Goal: Task Accomplishment & Management: Manage account settings

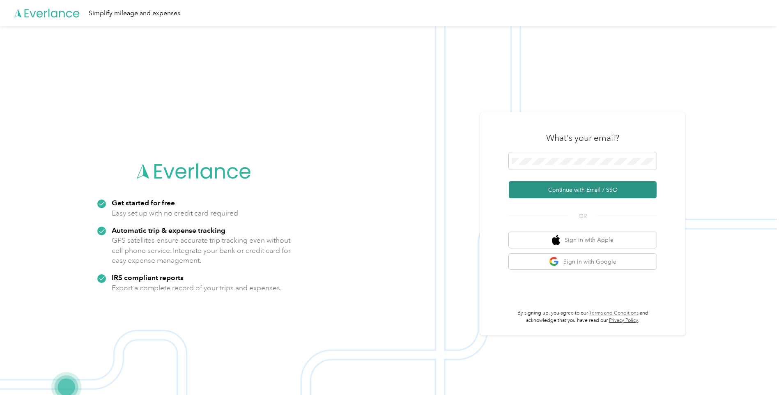
click at [575, 193] on button "Continue with Email / SSO" at bounding box center [583, 189] width 148 height 17
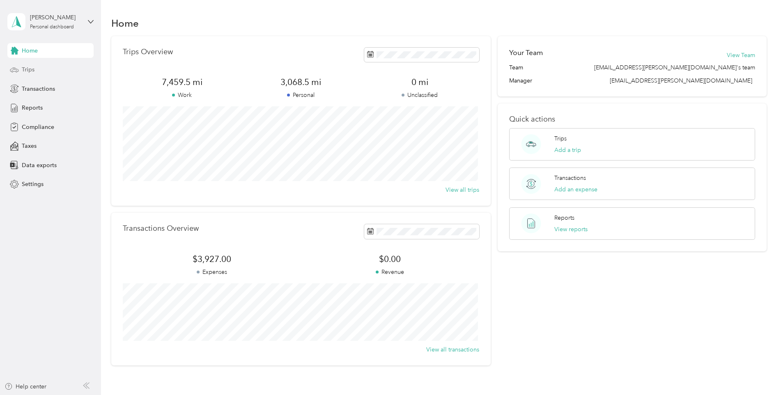
click at [27, 71] on span "Trips" at bounding box center [28, 69] width 13 height 9
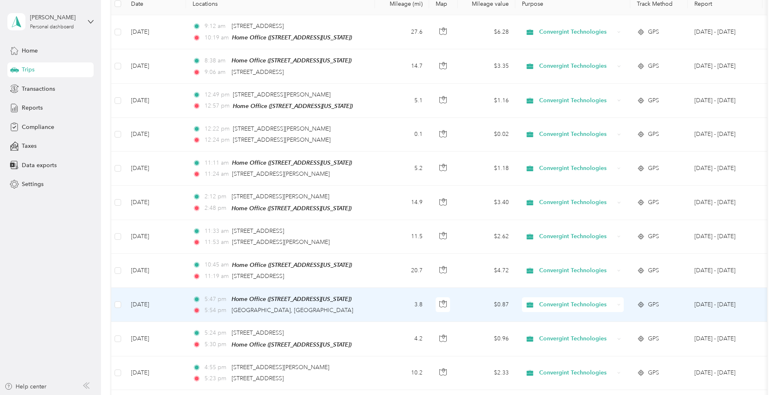
scroll to position [164, 0]
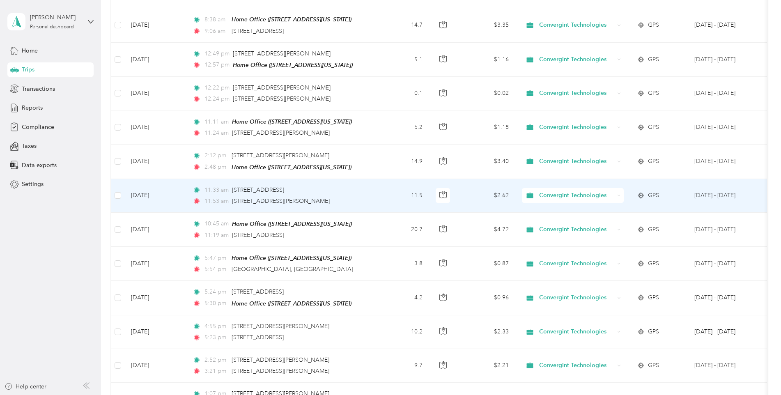
click at [622, 193] on div "Convergint Technologies" at bounding box center [573, 195] width 102 height 15
click at [561, 222] on span "Personal" at bounding box center [581, 223] width 78 height 9
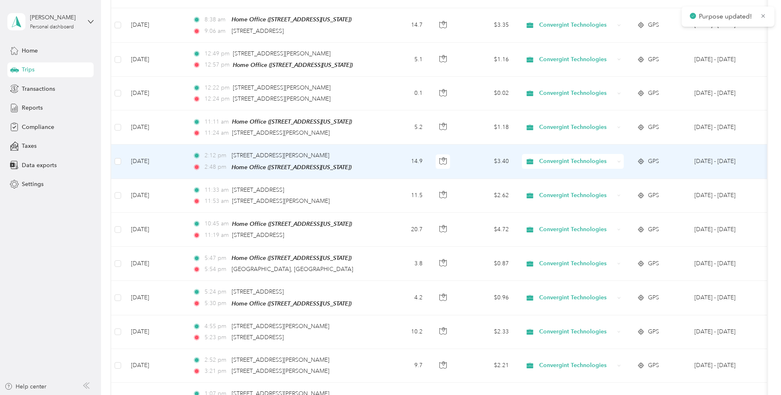
click at [618, 160] on icon at bounding box center [619, 162] width 4 height 4
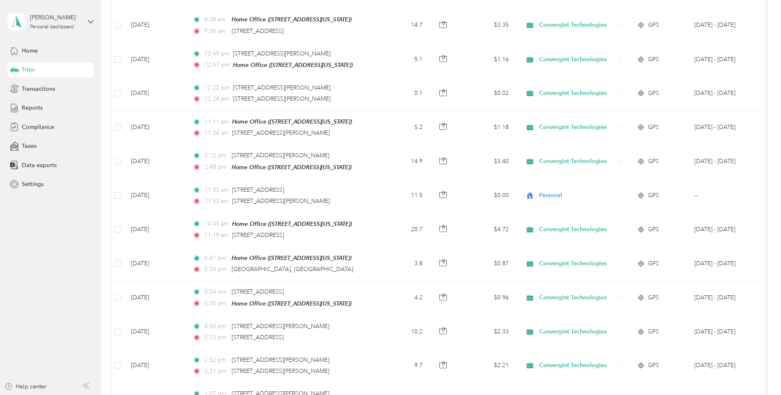
click at [774, 240] on div "Trips New trip 7,448 mi Work 3,080 mi Personal 0 mi Unclassified $1,691.21 Valu…" at bounding box center [439, 382] width 676 height 1092
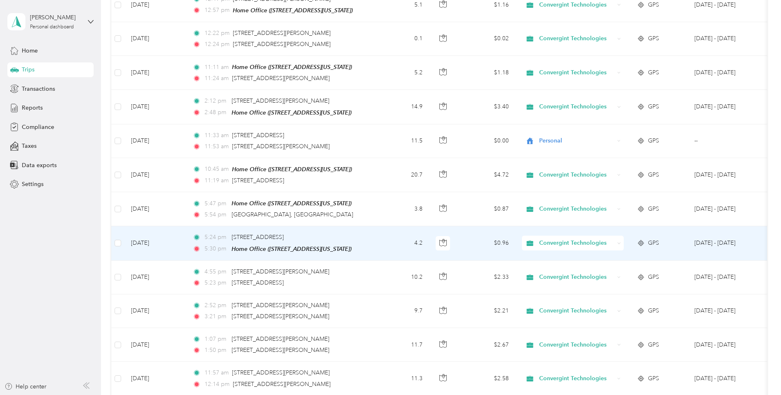
scroll to position [246, 0]
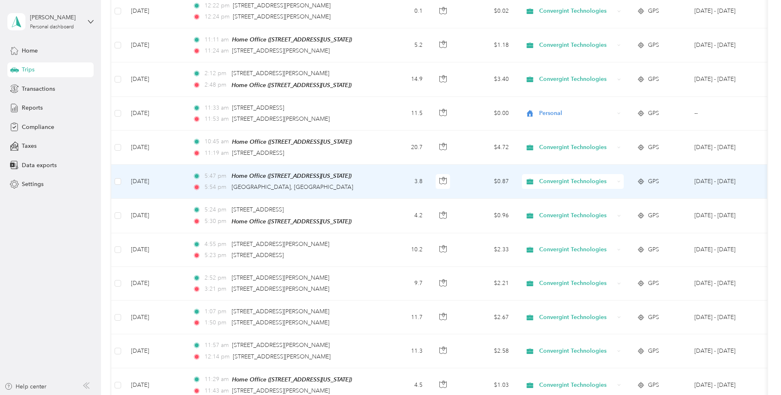
click at [621, 180] on icon at bounding box center [619, 182] width 4 height 4
click at [556, 211] on li "Personal" at bounding box center [573, 209] width 103 height 14
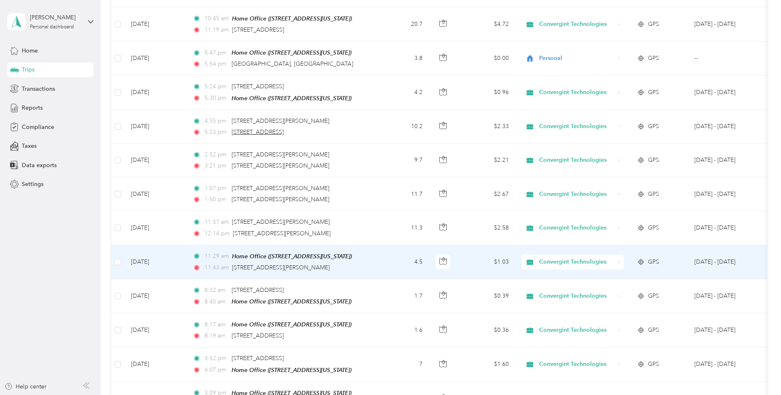
scroll to position [329, 0]
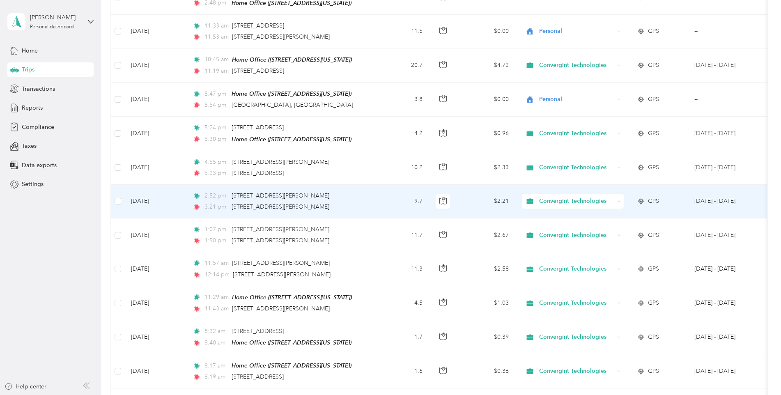
click at [619, 200] on icon at bounding box center [619, 202] width 4 height 4
click at [556, 230] on li "Personal" at bounding box center [573, 227] width 103 height 14
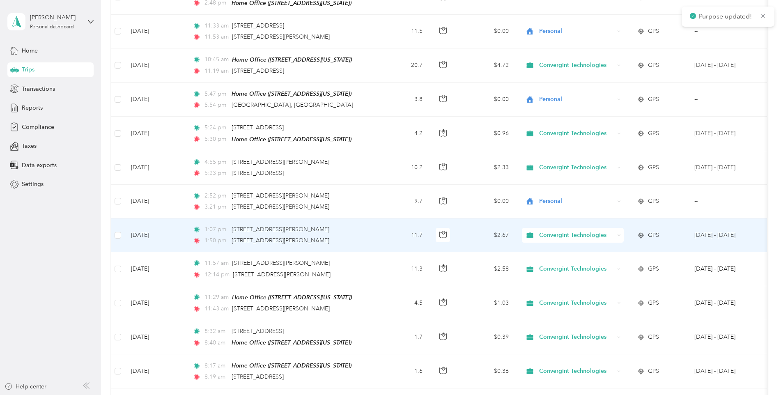
click at [621, 231] on div "Convergint Technologies" at bounding box center [573, 235] width 102 height 15
click at [550, 258] on span "Personal" at bounding box center [581, 261] width 78 height 9
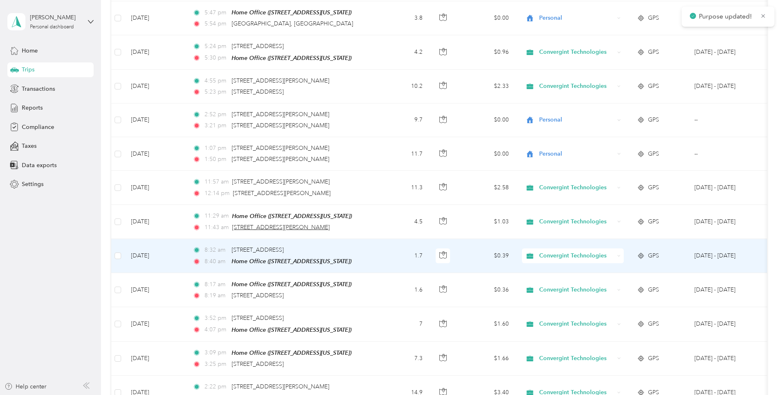
scroll to position [411, 0]
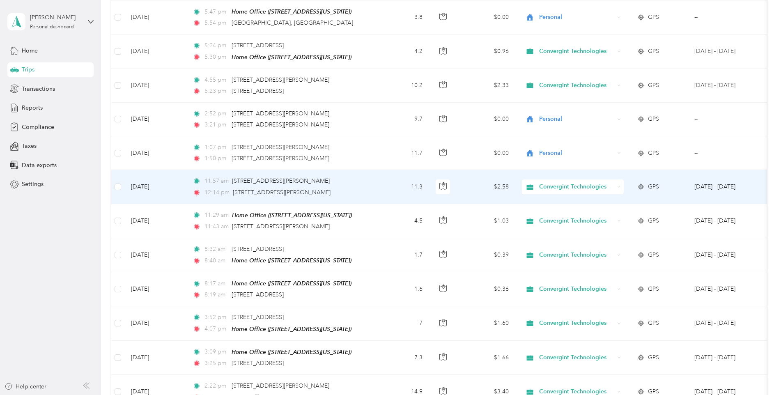
click at [618, 185] on icon at bounding box center [619, 187] width 4 height 4
click at [564, 212] on span "Personal" at bounding box center [581, 213] width 78 height 9
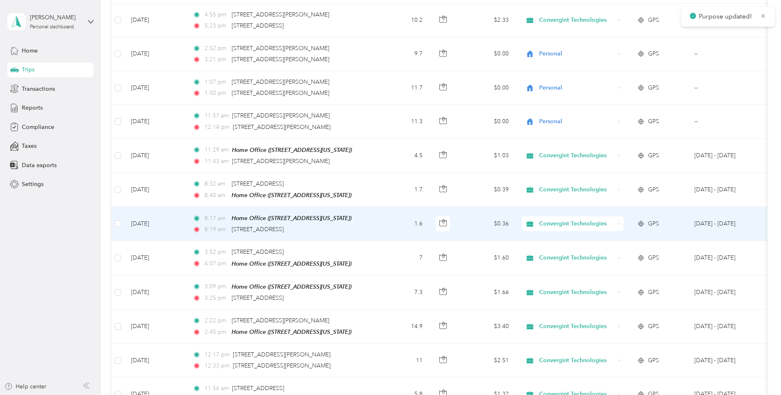
scroll to position [493, 0]
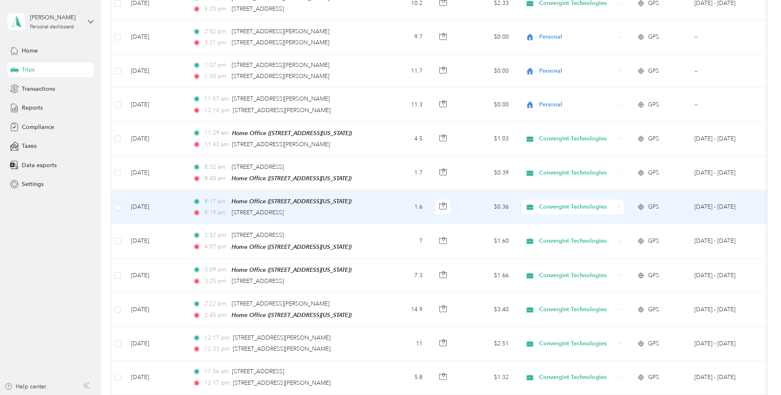
click at [619, 205] on icon at bounding box center [619, 207] width 4 height 4
click at [555, 232] on span "Personal" at bounding box center [581, 232] width 78 height 9
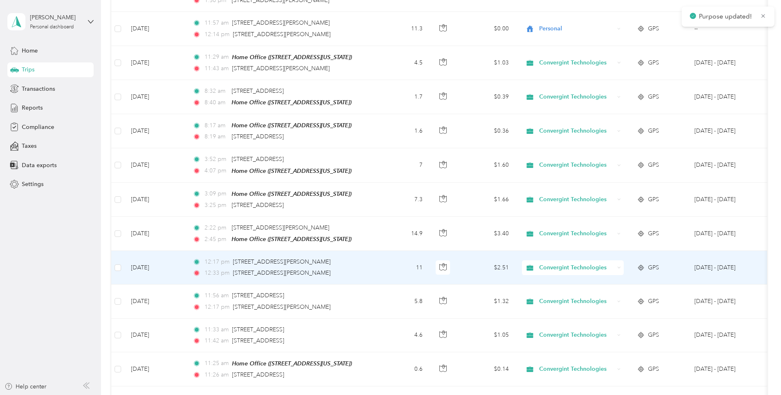
scroll to position [575, 0]
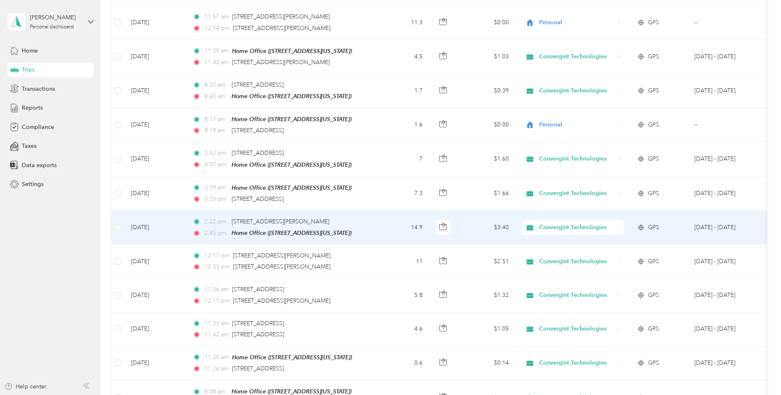
click at [617, 226] on icon at bounding box center [619, 228] width 4 height 4
click at [556, 248] on span "Personal" at bounding box center [581, 248] width 78 height 9
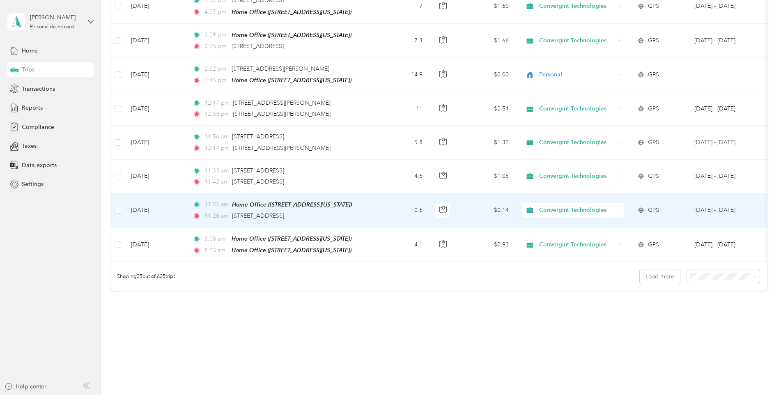
scroll to position [736, 0]
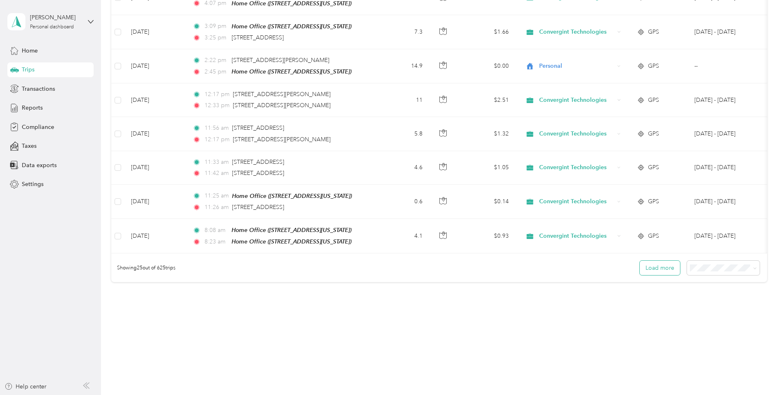
click at [660, 268] on button "Load more" at bounding box center [660, 268] width 40 height 14
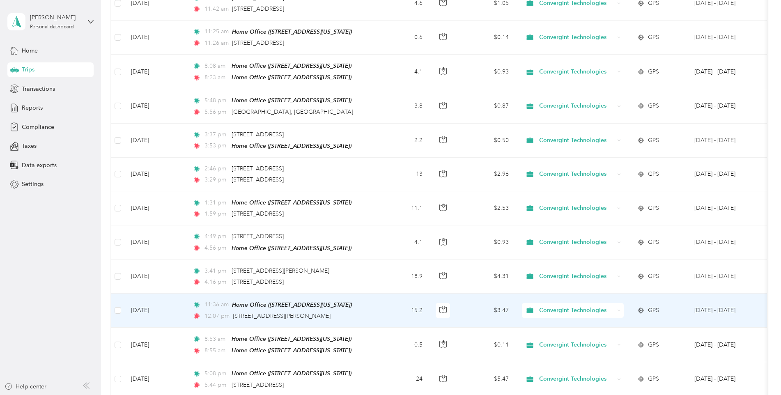
scroll to position [860, 0]
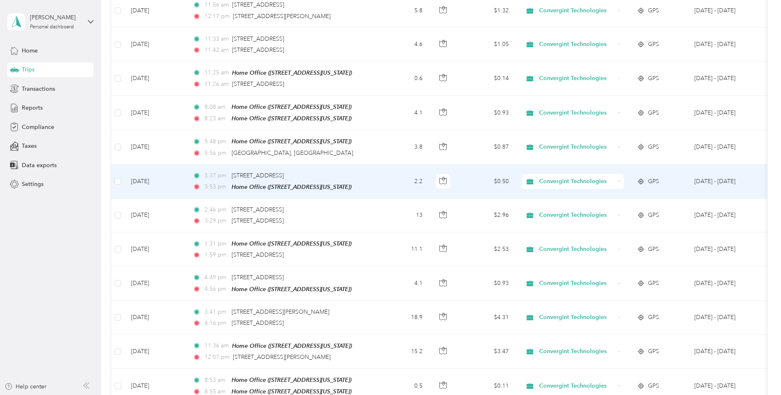
click at [619, 179] on icon at bounding box center [619, 181] width 4 height 4
click at [564, 201] on span "Personal" at bounding box center [581, 203] width 78 height 9
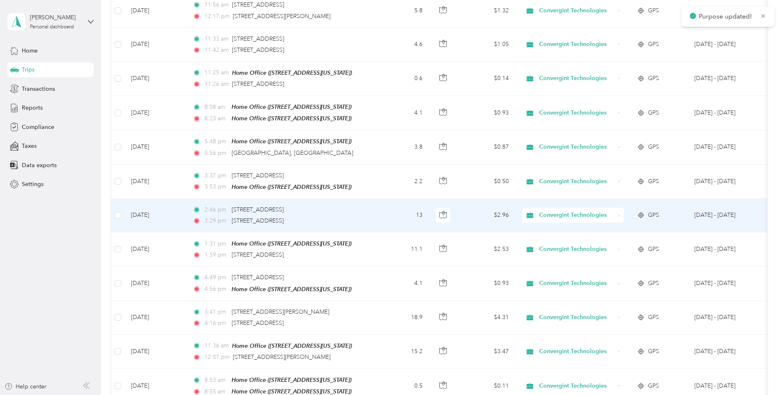
click at [623, 208] on div "Convergint Technologies" at bounding box center [573, 215] width 102 height 15
click at [553, 238] on span "Personal" at bounding box center [581, 237] width 78 height 9
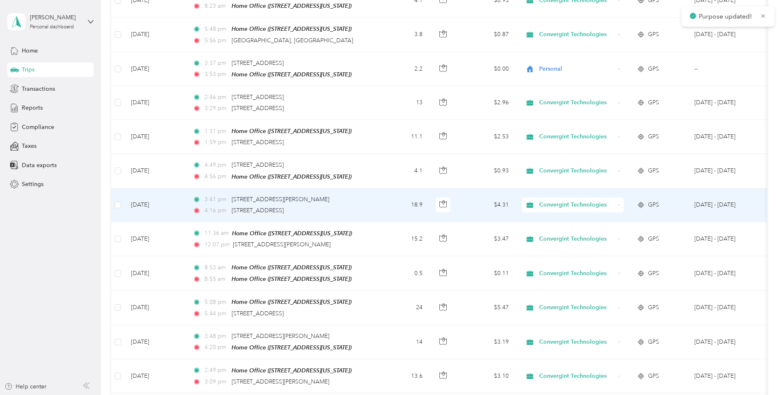
scroll to position [983, 0]
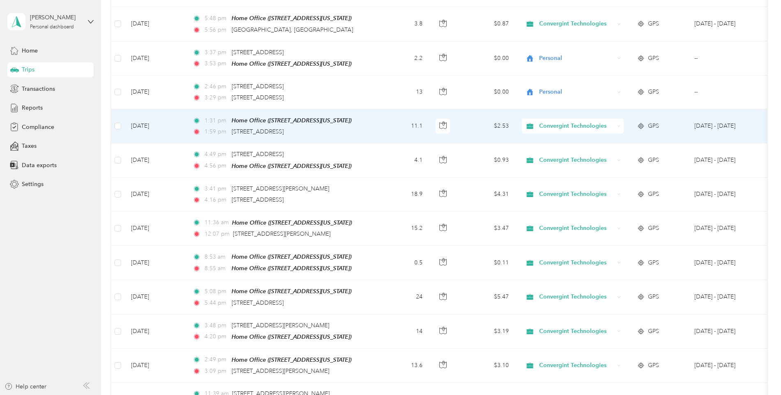
click at [620, 124] on icon at bounding box center [619, 126] width 4 height 4
click at [553, 146] on span "Personal" at bounding box center [581, 148] width 78 height 9
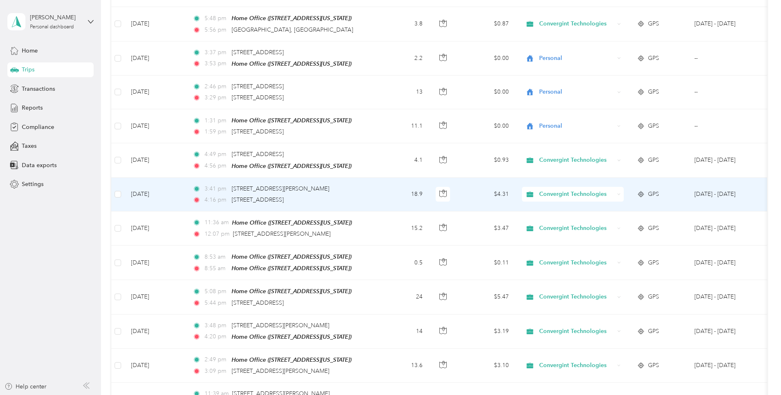
click at [621, 193] on icon at bounding box center [619, 195] width 4 height 4
click at [548, 215] on span "Personal" at bounding box center [581, 215] width 78 height 9
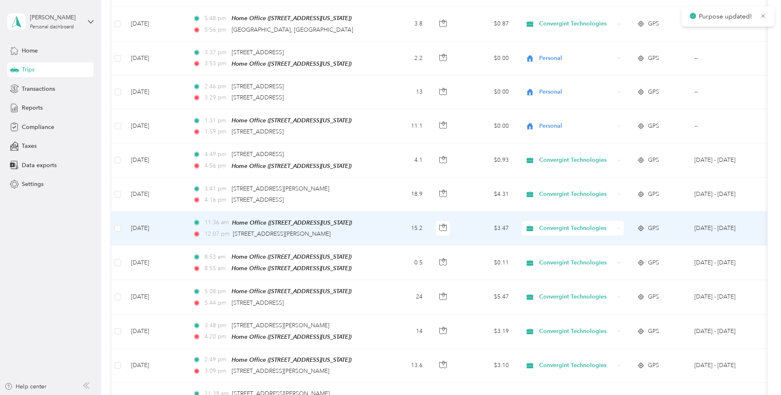
click at [621, 227] on icon at bounding box center [619, 229] width 4 height 4
click at [568, 244] on li "Personal" at bounding box center [573, 249] width 103 height 14
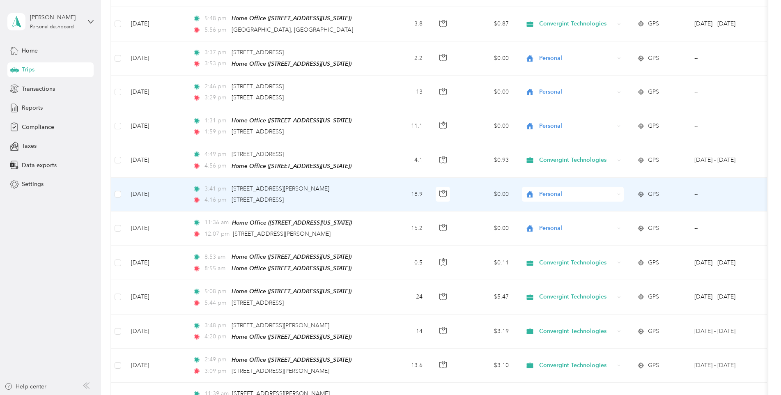
click at [618, 193] on icon at bounding box center [619, 195] width 4 height 4
click at [557, 201] on span "Convergint Technologies" at bounding box center [580, 201] width 76 height 9
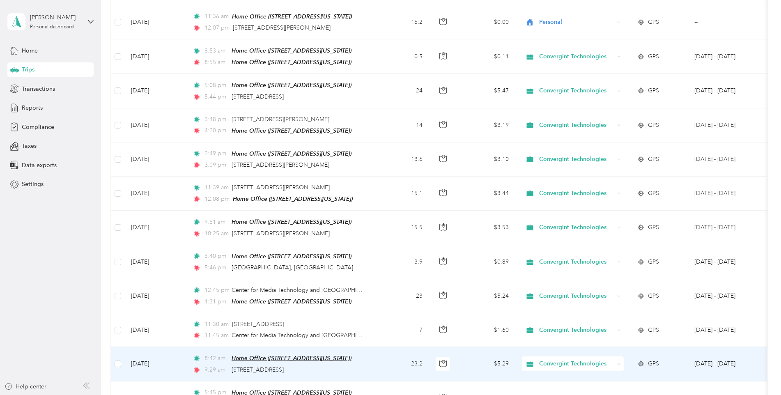
scroll to position [1188, 0]
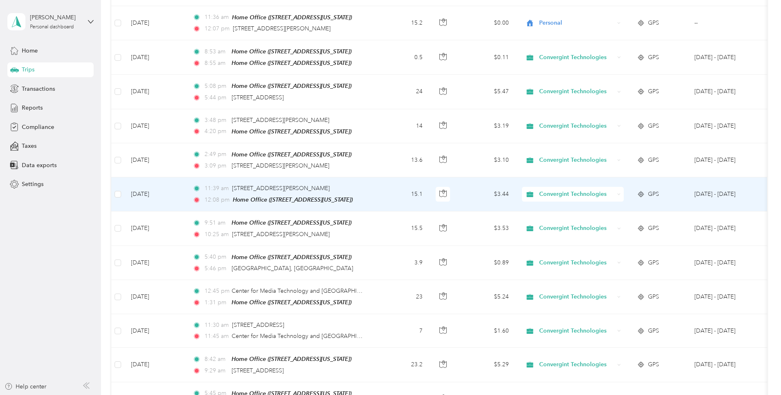
click at [621, 187] on div "Convergint Technologies" at bounding box center [573, 194] width 102 height 15
click at [550, 214] on li "Personal" at bounding box center [573, 213] width 103 height 14
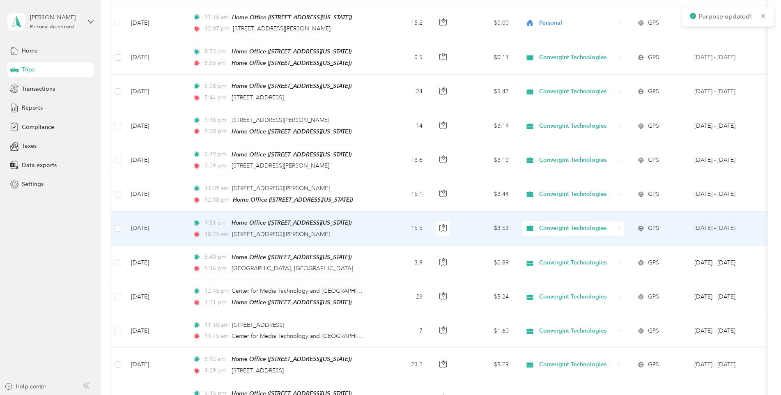
click at [620, 227] on icon at bounding box center [619, 229] width 4 height 4
click at [547, 246] on span "Personal" at bounding box center [581, 246] width 78 height 9
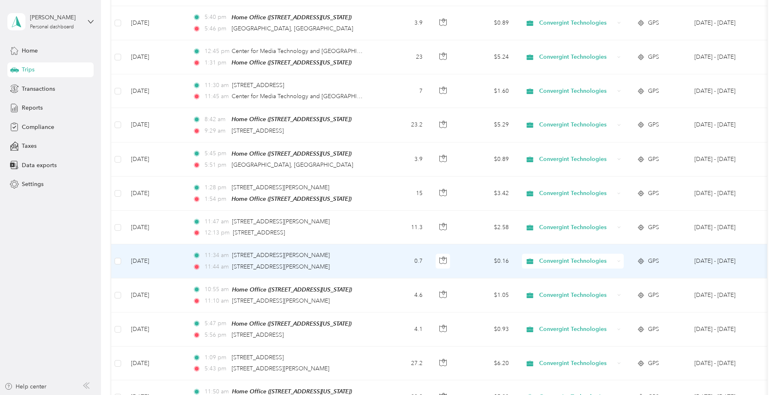
scroll to position [1434, 0]
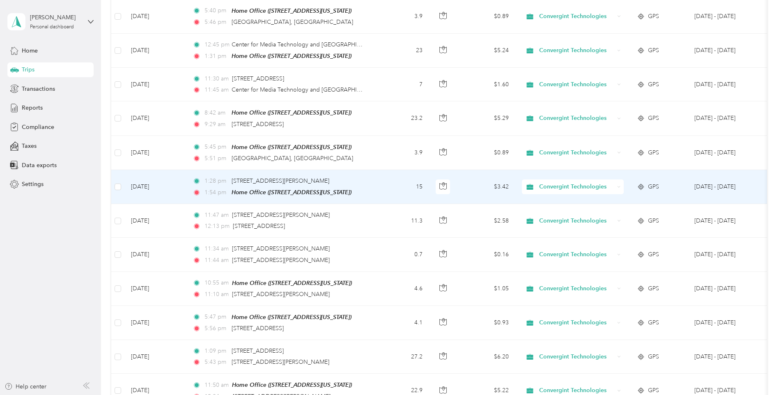
click at [624, 172] on td "Convergint Technologies" at bounding box center [572, 187] width 115 height 34
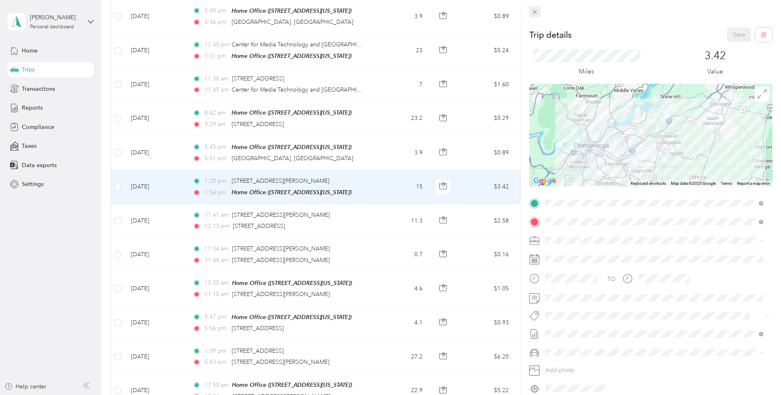
click at [534, 13] on icon at bounding box center [534, 12] width 7 height 7
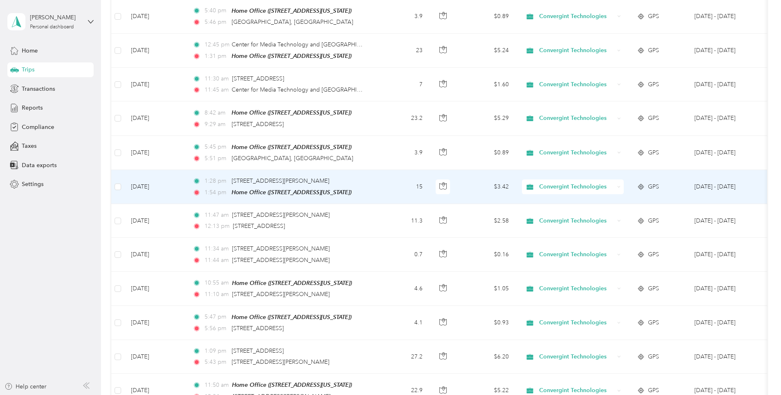
click at [614, 182] on span "Convergint Technologies" at bounding box center [576, 186] width 75 height 9
click at [554, 201] on span "Personal" at bounding box center [581, 202] width 78 height 9
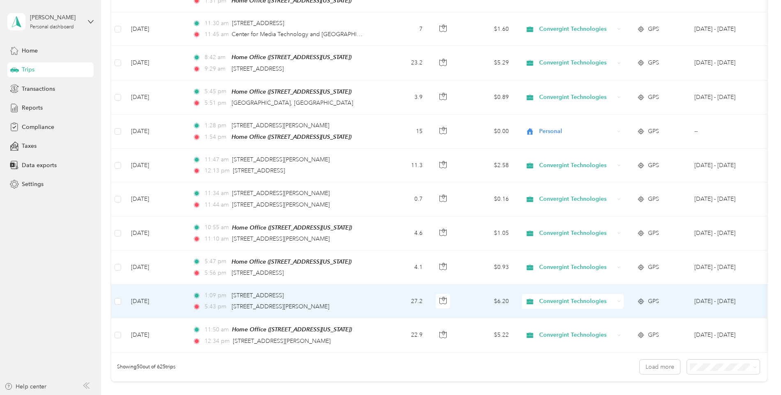
scroll to position [1476, 0]
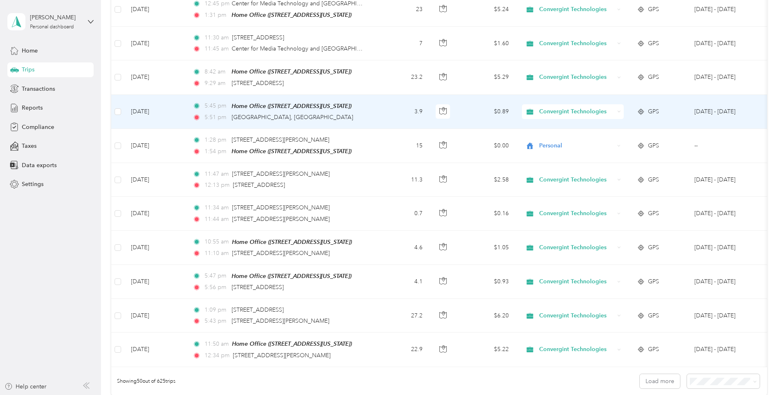
click at [619, 110] on icon at bounding box center [619, 112] width 4 height 4
click at [552, 126] on span "Personal" at bounding box center [581, 125] width 78 height 9
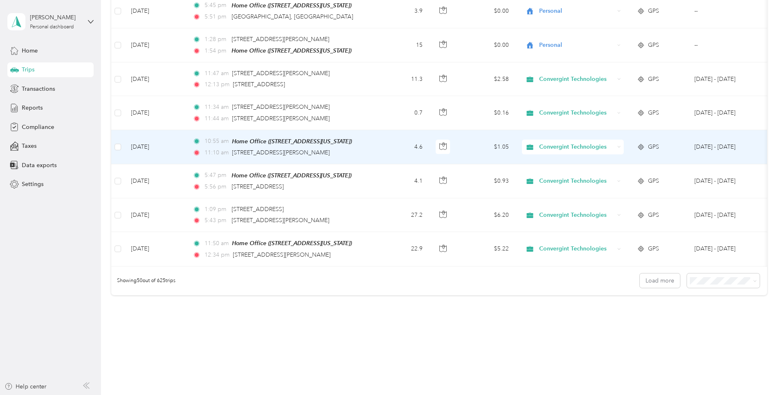
scroll to position [1581, 0]
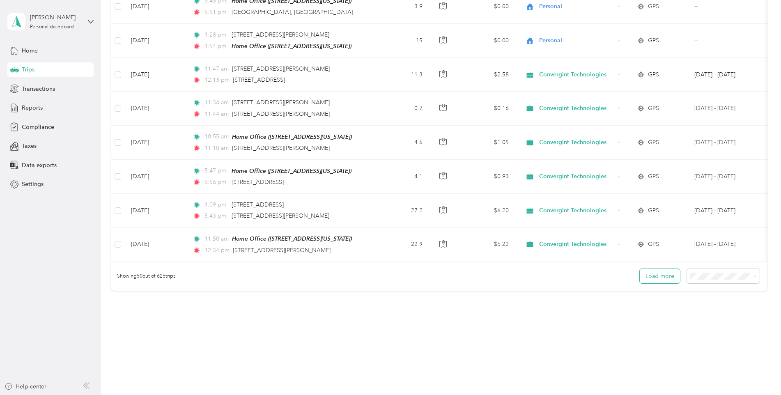
click at [663, 269] on button "Load more" at bounding box center [660, 276] width 40 height 14
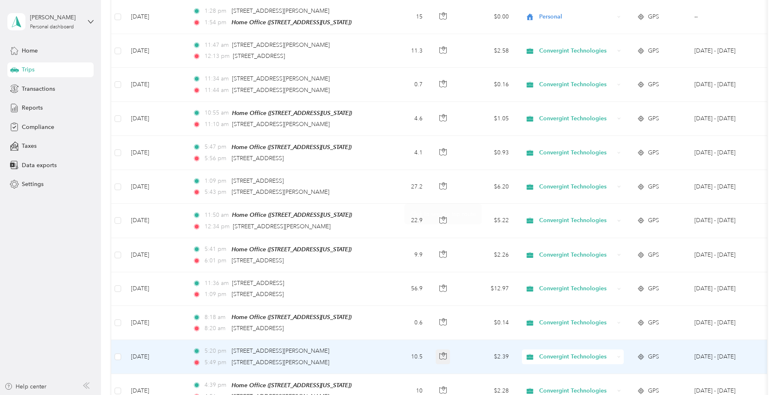
scroll to position [1704, 0]
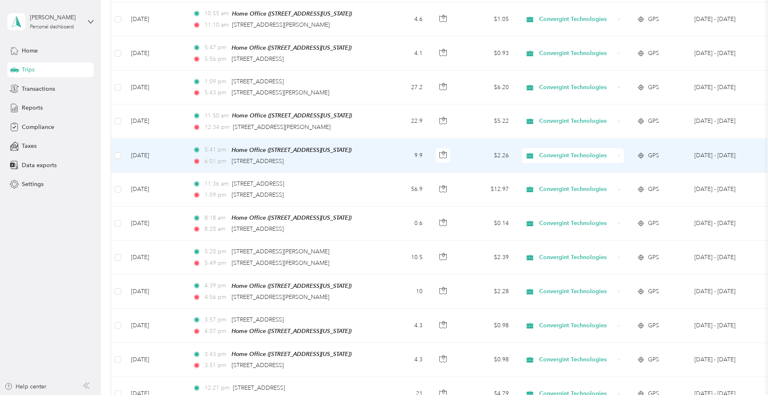
click at [621, 148] on div "Convergint Technologies" at bounding box center [573, 155] width 102 height 15
click at [556, 170] on span "Personal" at bounding box center [581, 169] width 78 height 9
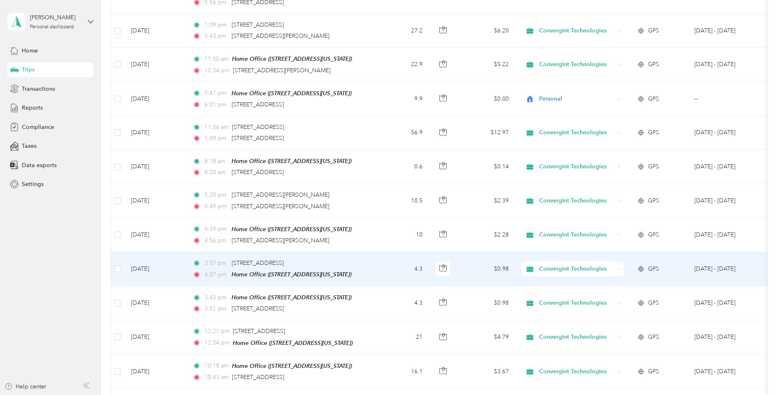
scroll to position [1786, 0]
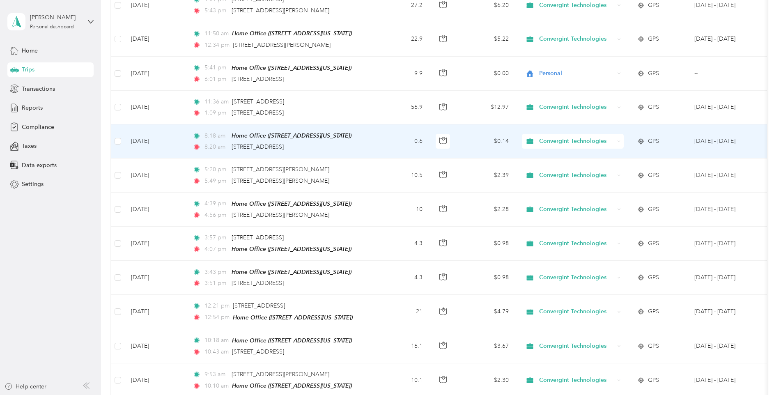
click at [615, 134] on div "Convergint Technologies" at bounding box center [573, 141] width 102 height 15
click at [552, 157] on li "Personal" at bounding box center [573, 153] width 103 height 14
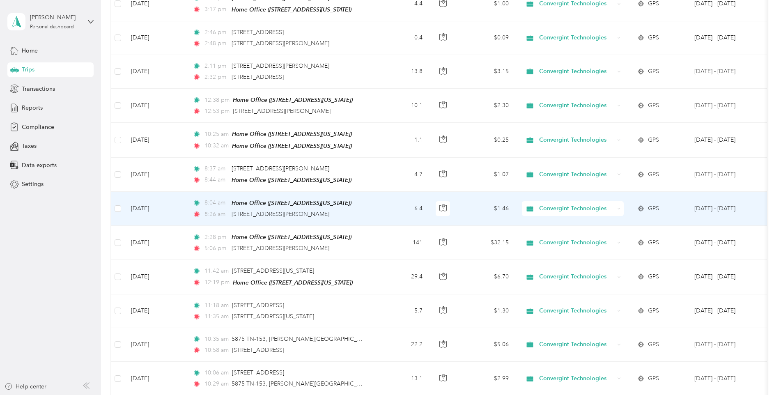
scroll to position [2238, 0]
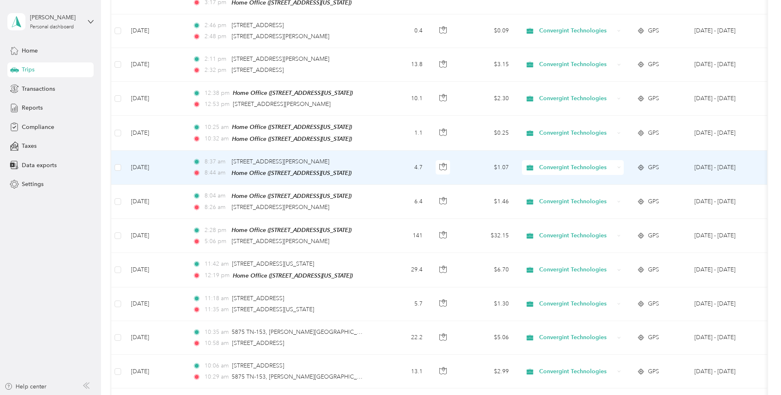
click at [618, 165] on icon at bounding box center [619, 167] width 4 height 4
click at [568, 177] on span "Personal" at bounding box center [581, 176] width 78 height 9
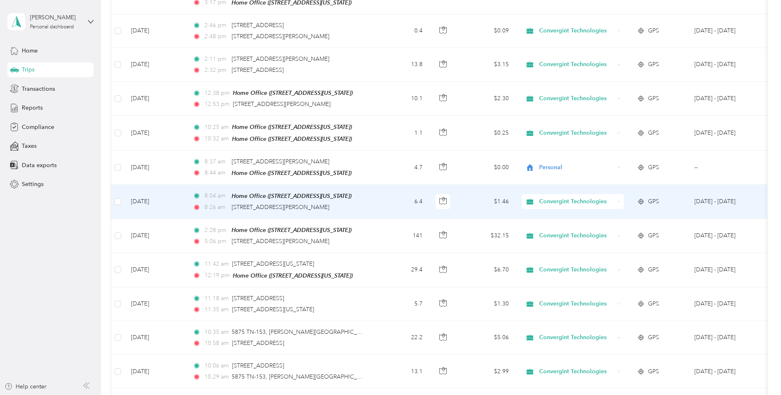
click at [621, 194] on div "Convergint Technologies" at bounding box center [573, 201] width 102 height 15
click at [577, 206] on span "Personal" at bounding box center [581, 210] width 78 height 9
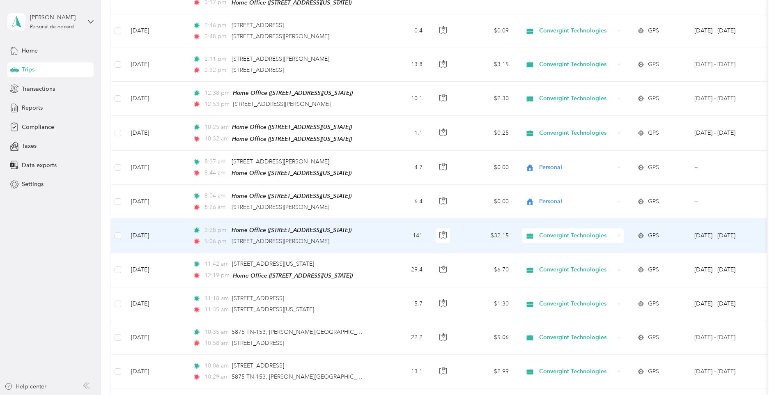
click at [617, 228] on div "Convergint Technologies" at bounding box center [573, 235] width 102 height 15
click at [559, 243] on span "Personal" at bounding box center [581, 244] width 78 height 9
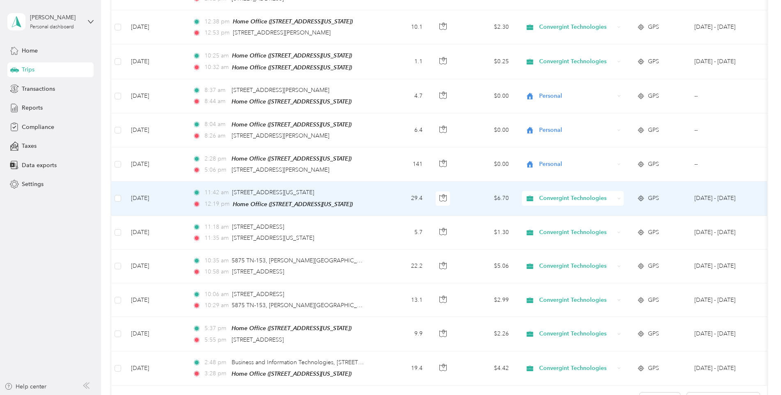
scroll to position [2320, 0]
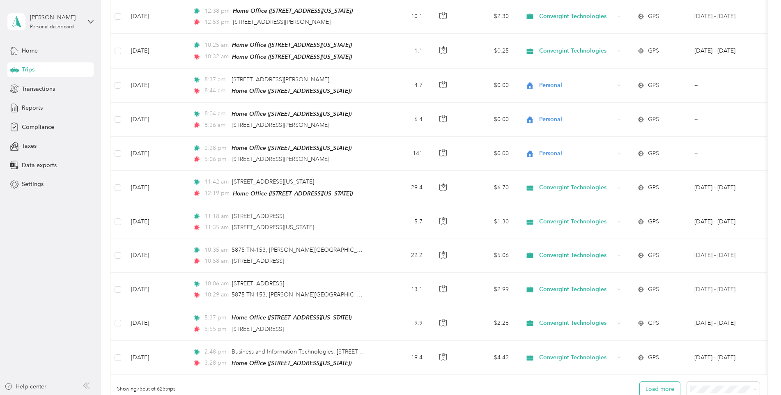
click at [666, 382] on button "Load more" at bounding box center [660, 389] width 40 height 14
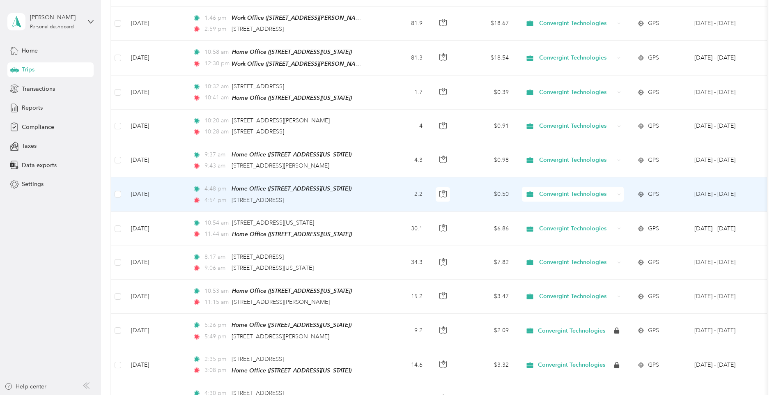
scroll to position [3018, 0]
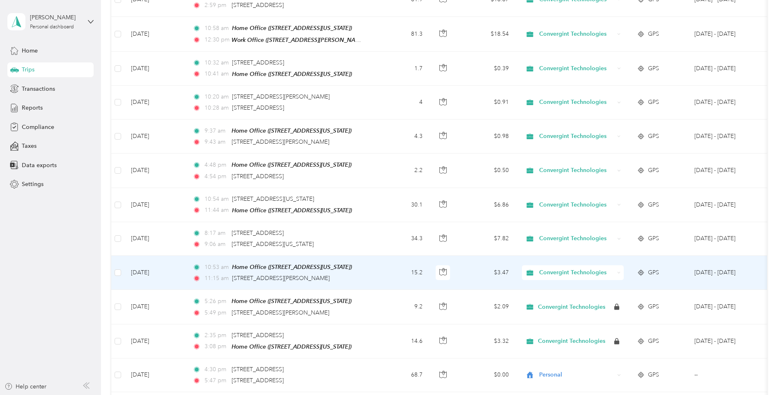
click at [620, 265] on div "Convergint Technologies" at bounding box center [573, 272] width 102 height 15
click at [552, 273] on span "Personal" at bounding box center [581, 274] width 78 height 9
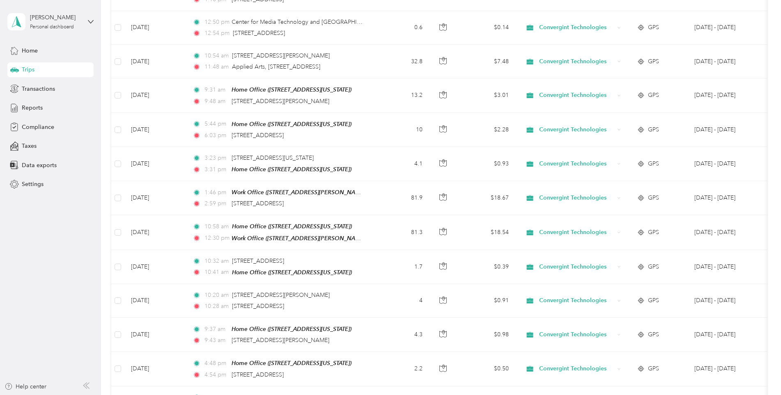
scroll to position [2813, 0]
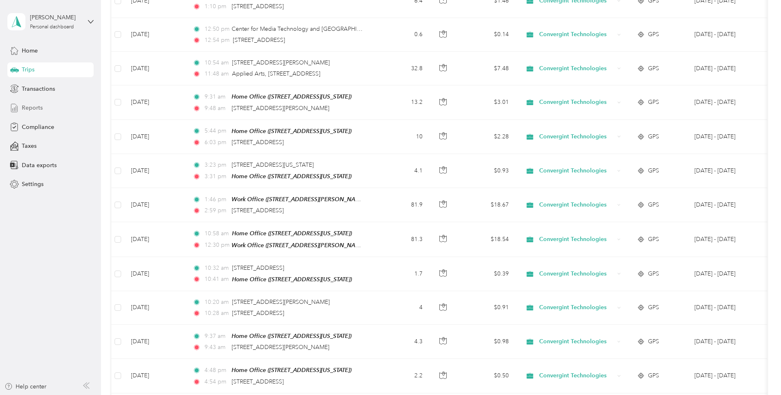
click at [35, 102] on div "Reports" at bounding box center [50, 108] width 86 height 15
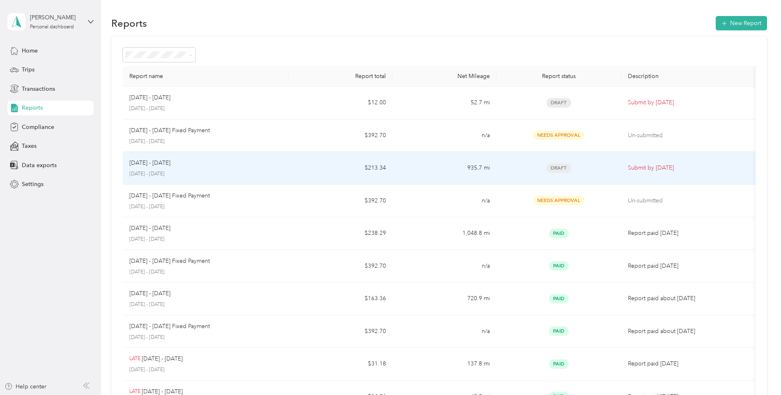
click at [652, 169] on p "Submit by [DATE]" at bounding box center [690, 167] width 125 height 9
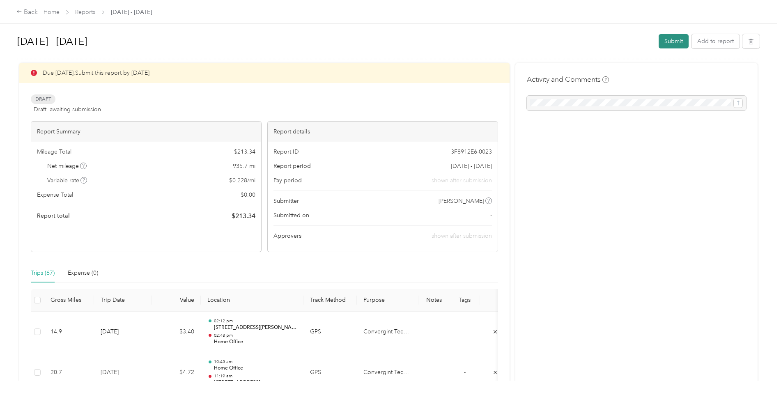
click at [669, 41] on button "Submit" at bounding box center [674, 41] width 30 height 14
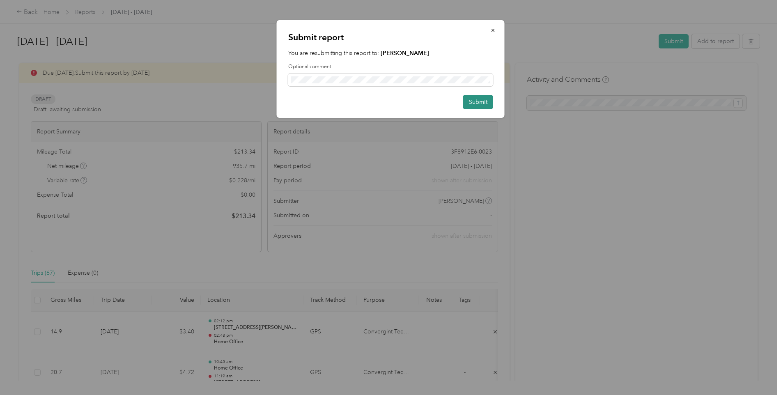
click at [487, 102] on button "Submit" at bounding box center [478, 102] width 30 height 14
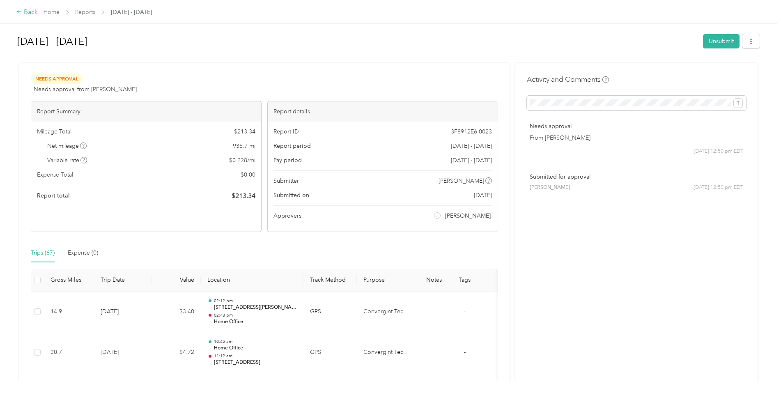
click at [24, 14] on div "Back" at bounding box center [26, 12] width 21 height 10
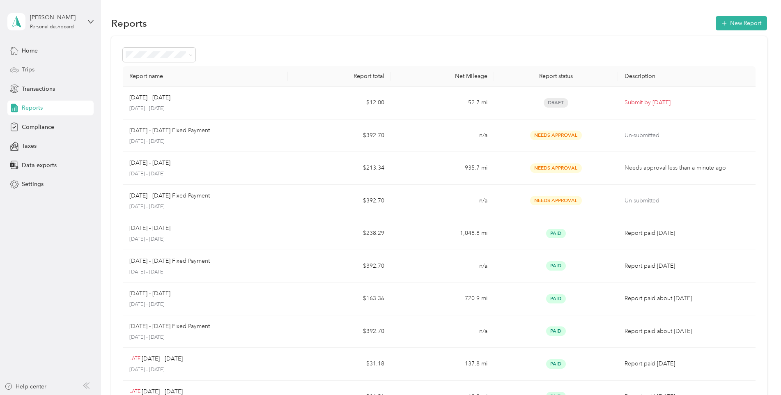
click at [29, 70] on span "Trips" at bounding box center [28, 69] width 13 height 9
